Goal: Find specific page/section: Find specific page/section

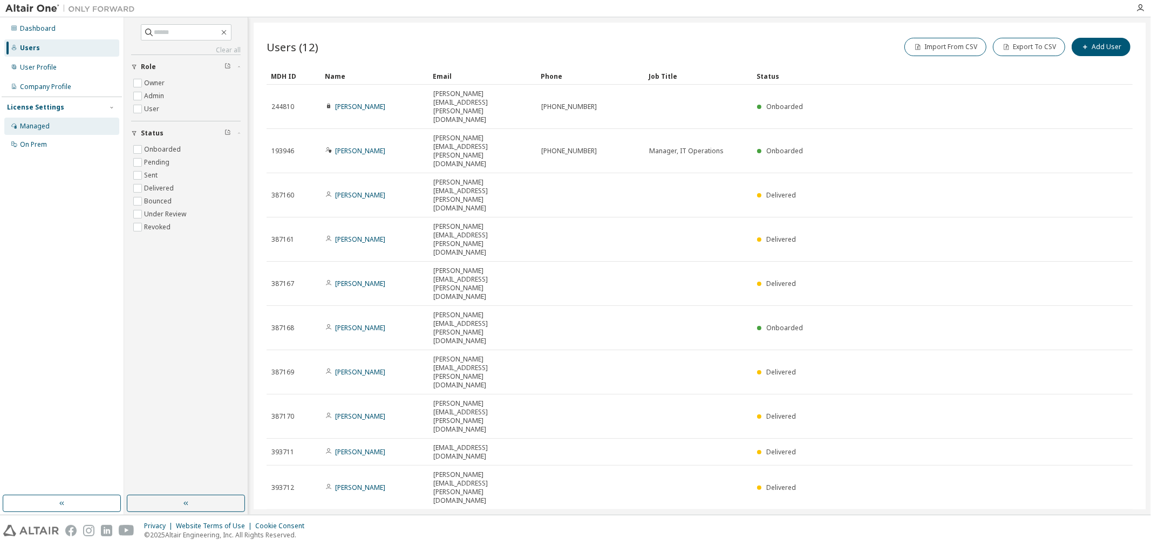
click at [40, 125] on div "Managed" at bounding box center [35, 126] width 30 height 9
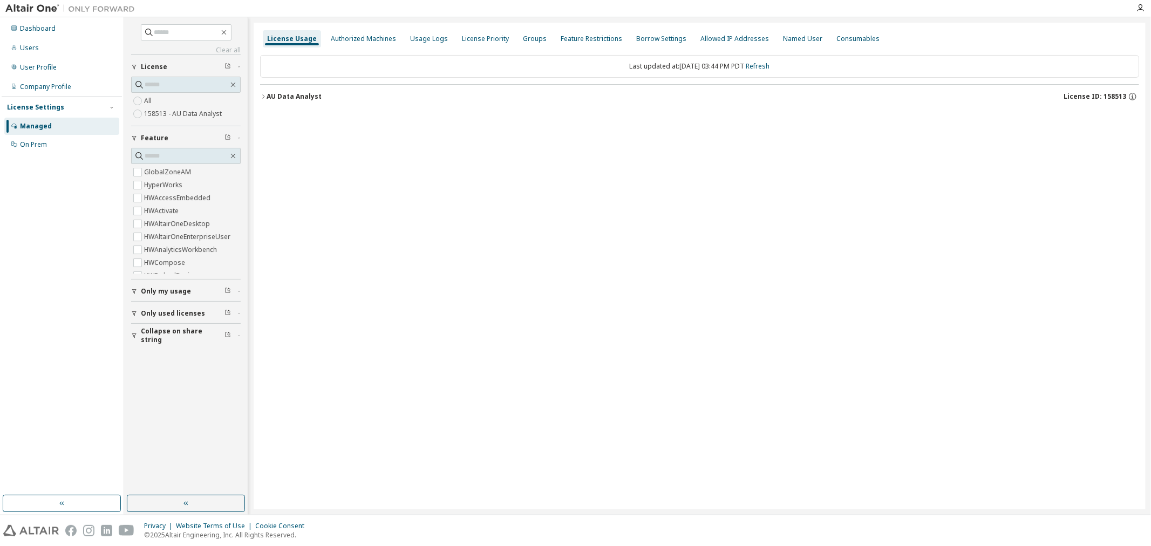
click at [157, 101] on div "All 158513 - AU Data Analyst" at bounding box center [186, 107] width 110 height 26
click at [266, 94] on icon "button" at bounding box center [263, 96] width 6 height 6
